Goal: Task Accomplishment & Management: Manage account settings

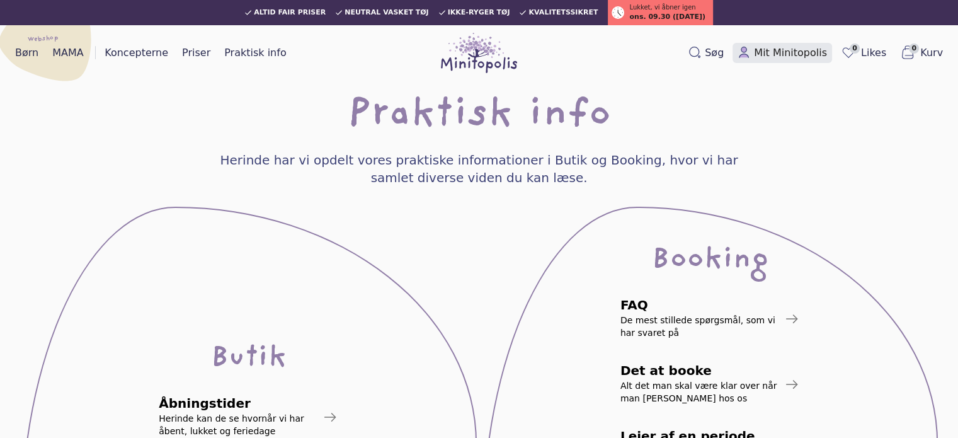
click at [784, 54] on span "Mit Minitopolis" at bounding box center [790, 52] width 73 height 15
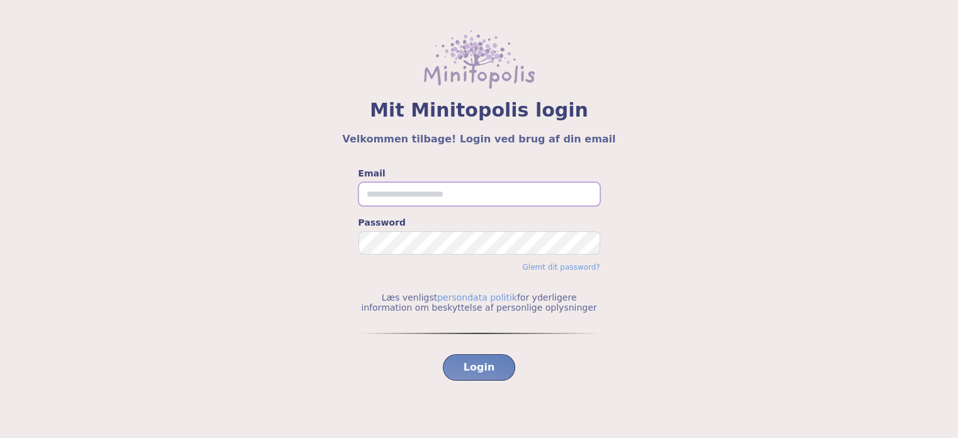
click at [399, 199] on input "Email" at bounding box center [479, 194] width 242 height 24
type input "**********"
click at [443, 354] on button "Login" at bounding box center [479, 367] width 73 height 26
